Goal: Transaction & Acquisition: Purchase product/service

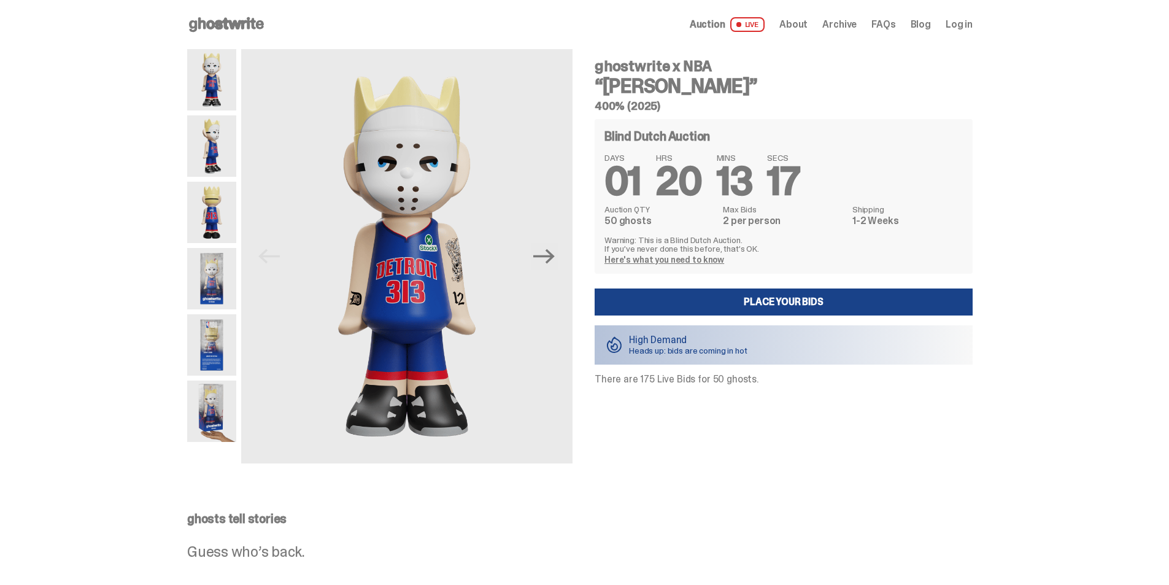
click at [210, 148] on img at bounding box center [211, 145] width 49 height 61
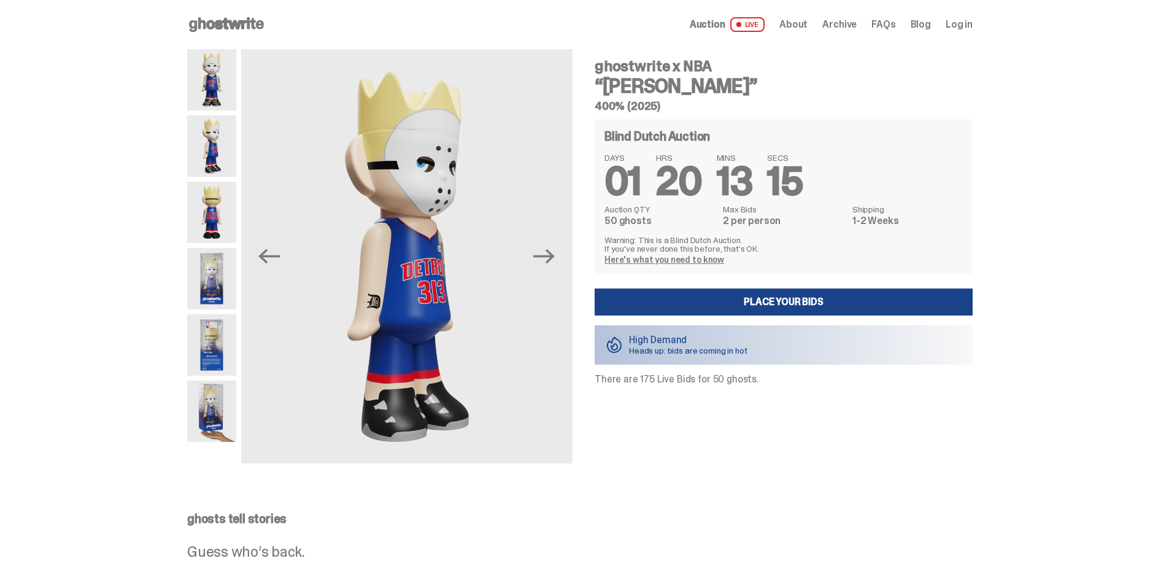
click at [220, 204] on img at bounding box center [211, 212] width 49 height 61
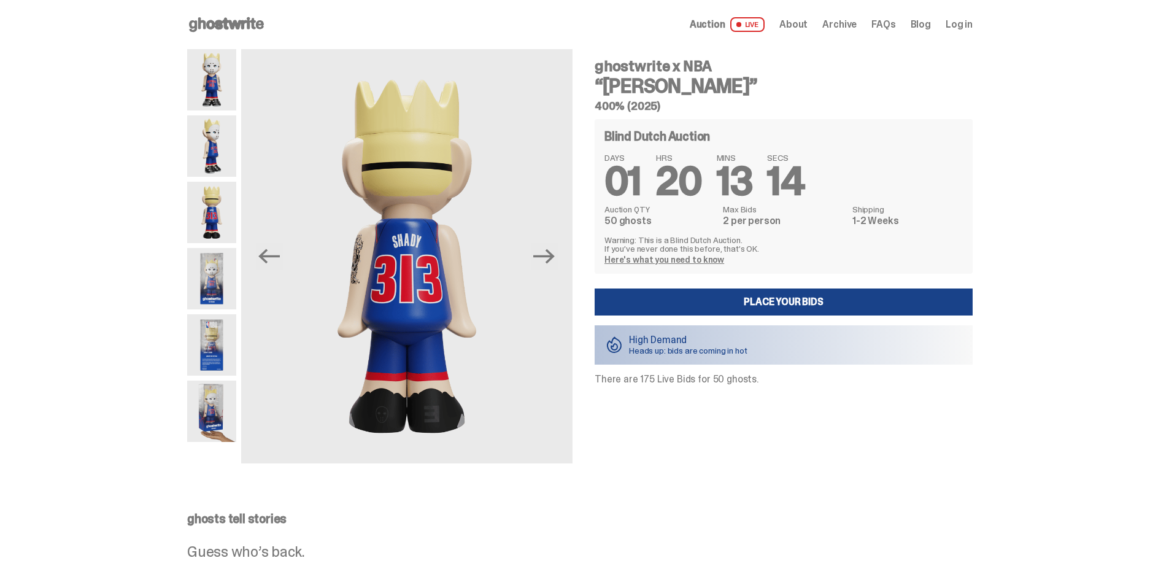
click at [234, 274] on img at bounding box center [211, 278] width 49 height 61
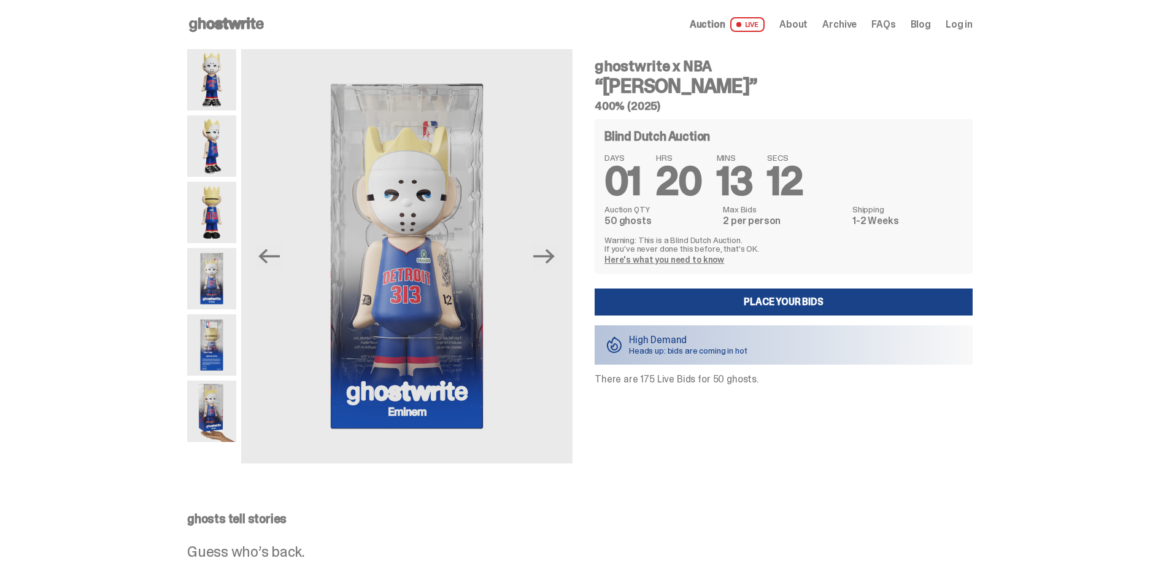
drag, startPoint x: 232, startPoint y: 344, endPoint x: 227, endPoint y: 368, distance: 24.0
click at [232, 345] on img at bounding box center [211, 344] width 49 height 61
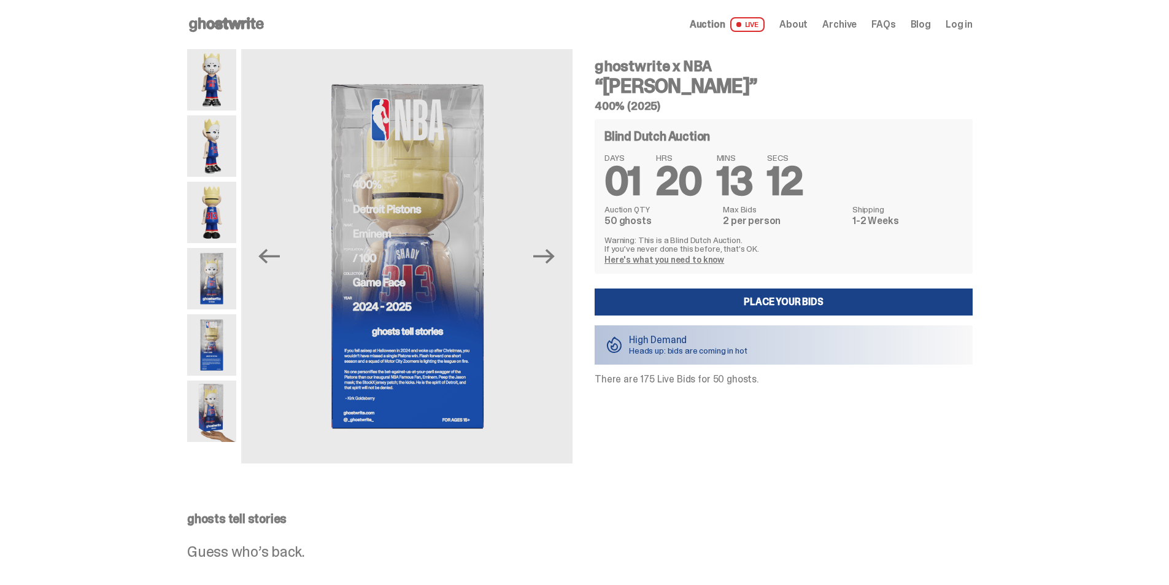
click at [220, 403] on img at bounding box center [211, 411] width 49 height 61
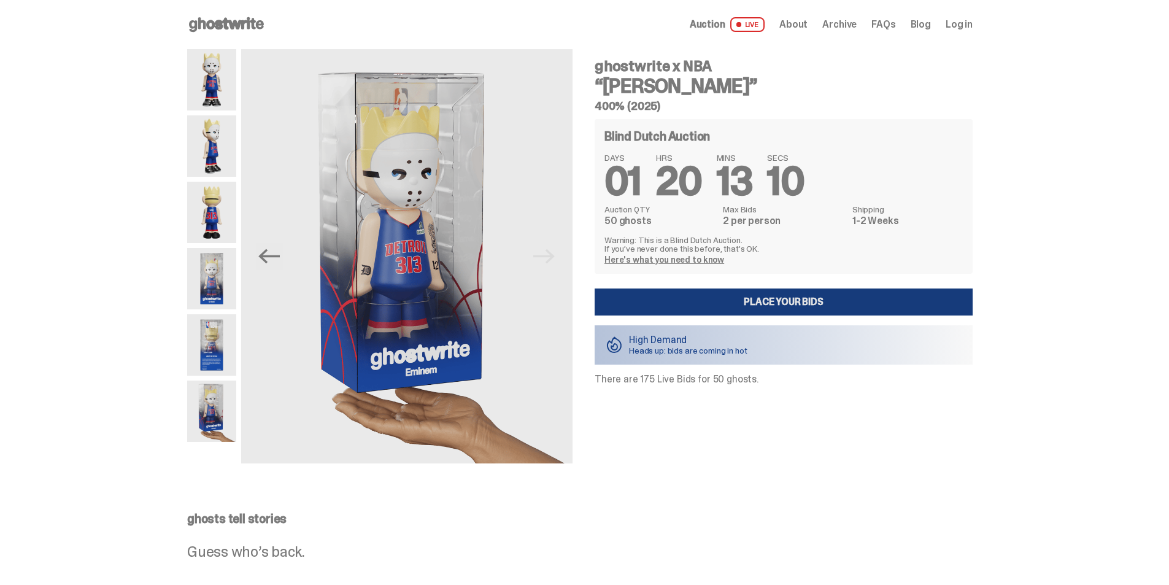
click at [794, 302] on link "Place your Bids" at bounding box center [784, 302] width 378 height 27
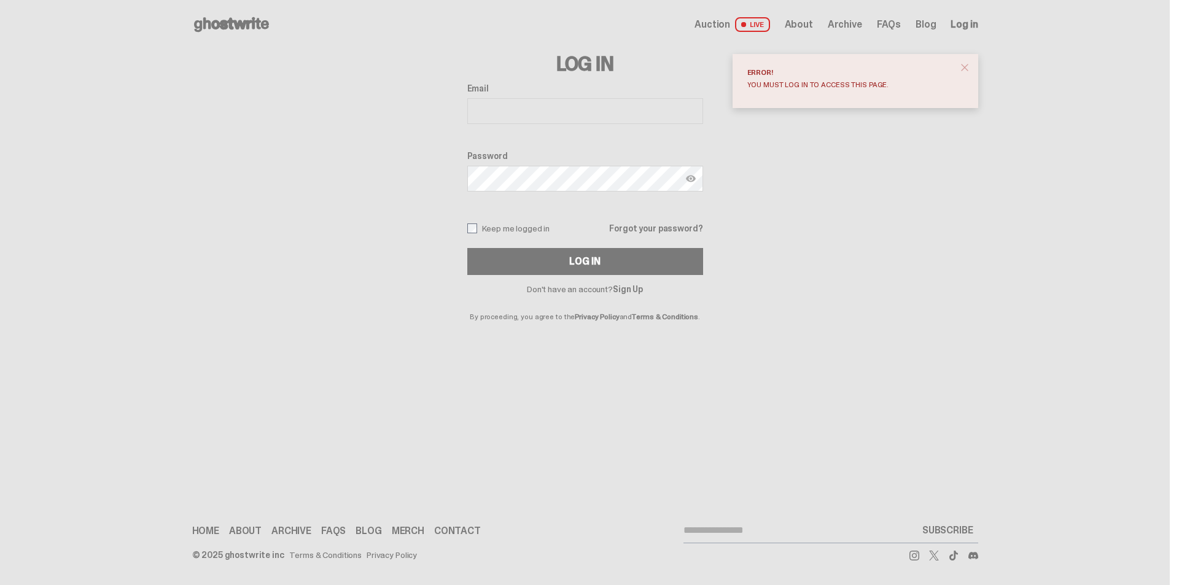
click at [969, 68] on span "close" at bounding box center [964, 67] width 12 height 12
click at [487, 113] on input "Email" at bounding box center [585, 111] width 236 height 26
click at [488, 113] on input "Email" at bounding box center [585, 111] width 236 height 26
type input "**********"
click at [786, 217] on div "**********" at bounding box center [585, 184] width 786 height 271
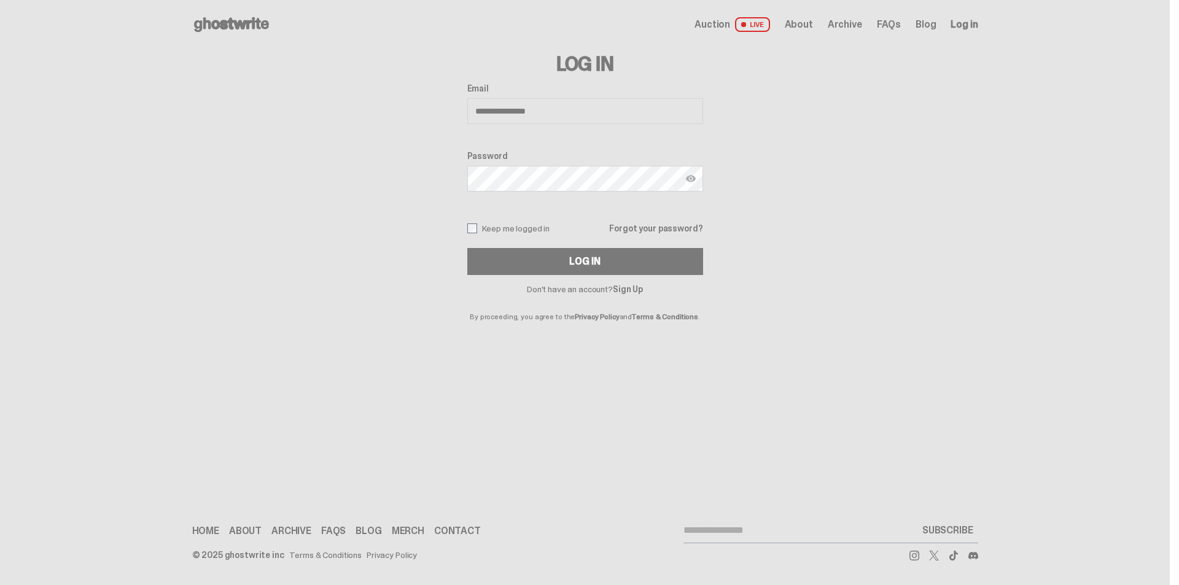
click at [634, 289] on link "Sign Up" at bounding box center [628, 289] width 30 height 11
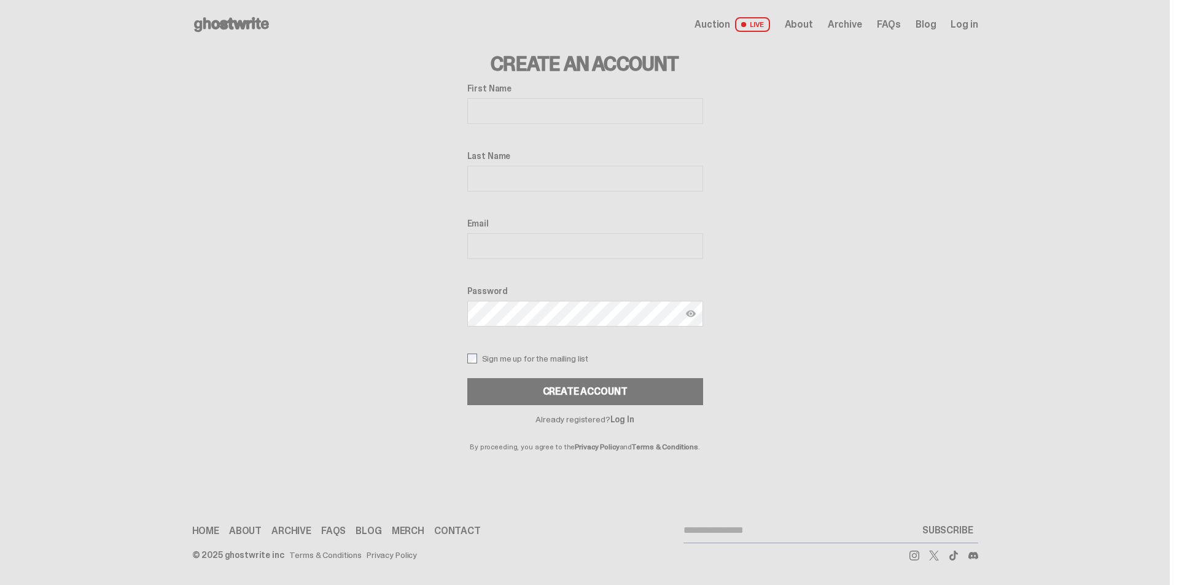
click at [594, 124] on div "First Name" at bounding box center [585, 104] width 236 height 43
click at [593, 114] on input "First Name" at bounding box center [585, 111] width 236 height 26
type input "****"
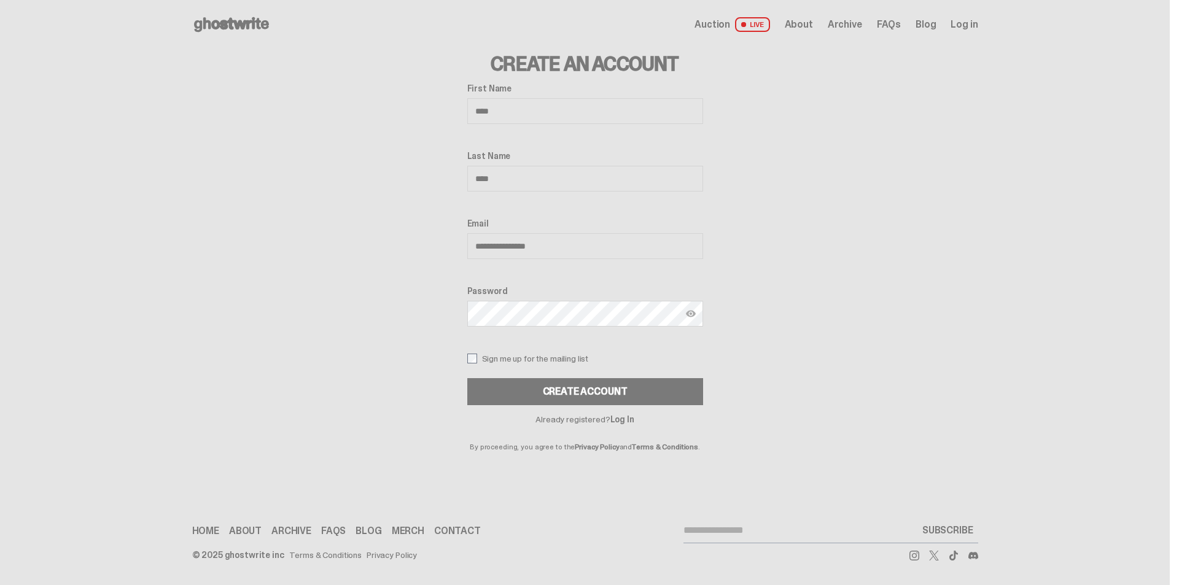
type input "**********"
drag, startPoint x: 510, startPoint y: 357, endPoint x: 499, endPoint y: 360, distance: 11.6
click at [508, 357] on label "Sign me up for the mailing list" at bounding box center [585, 359] width 236 height 10
click at [497, 328] on div "Password" at bounding box center [585, 307] width 236 height 43
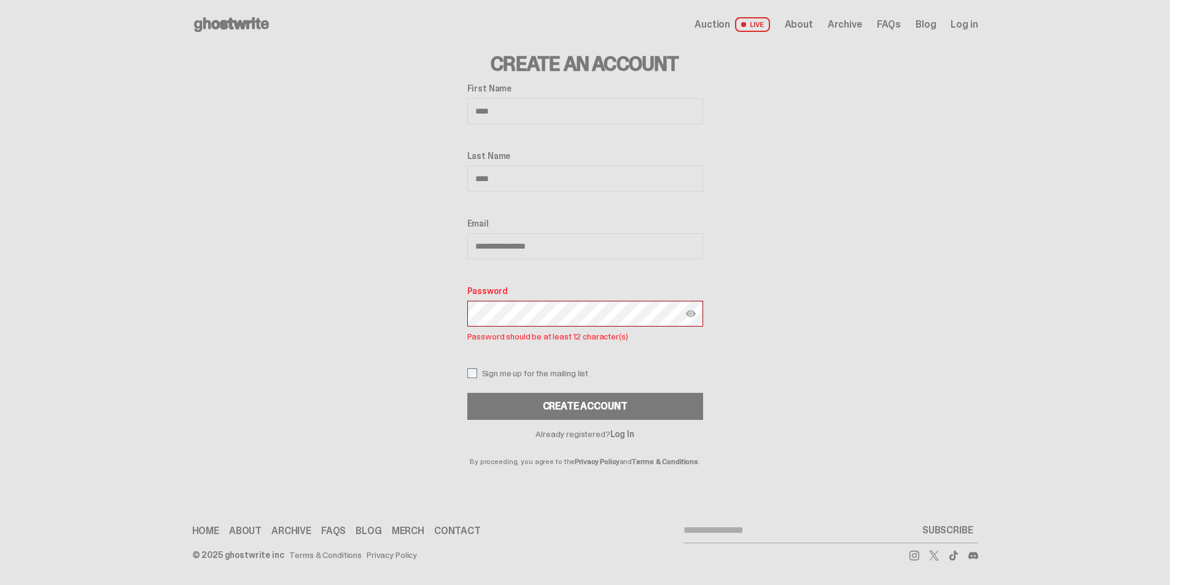
click at [555, 409] on div "Create Account" at bounding box center [585, 406] width 85 height 10
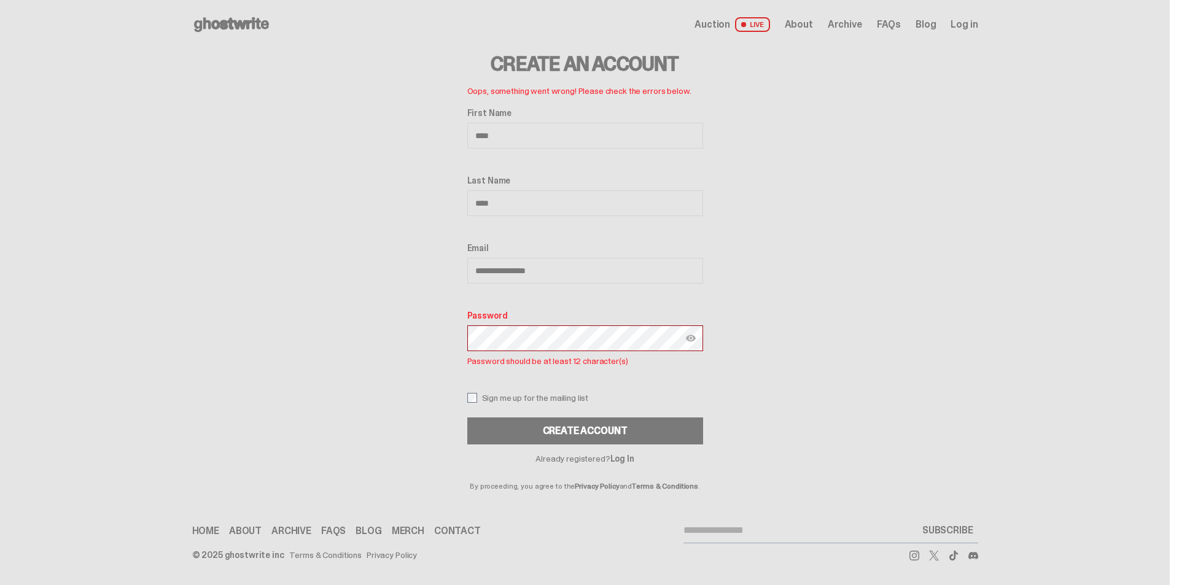
click at [467, 417] on button "CREATE ACCOUNT" at bounding box center [585, 430] width 236 height 27
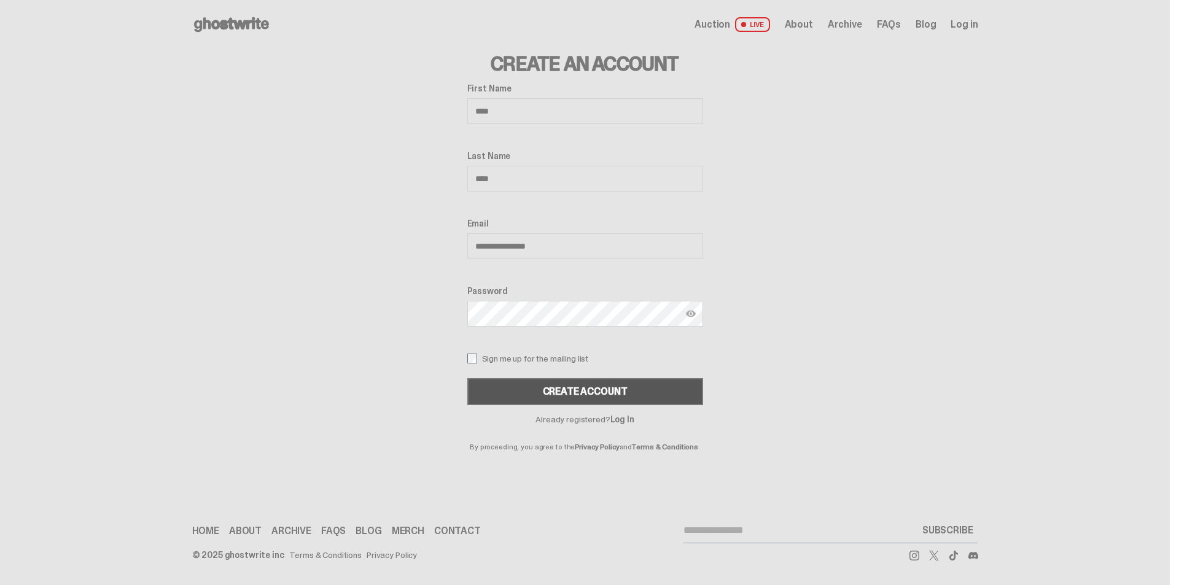
click at [598, 387] on button "CREATE ACCOUNT" at bounding box center [585, 391] width 236 height 27
